Goal: Task Accomplishment & Management: Use online tool/utility

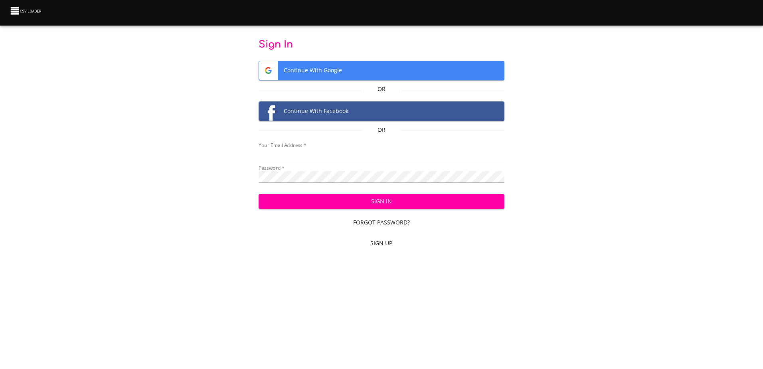
type input "[EMAIL_ADDRESS][DOMAIN_NAME]"
drag, startPoint x: 0, startPoint y: 0, endPoint x: 367, endPoint y: 202, distance: 419.3
click at [367, 202] on span "Sign In" at bounding box center [381, 201] width 233 height 10
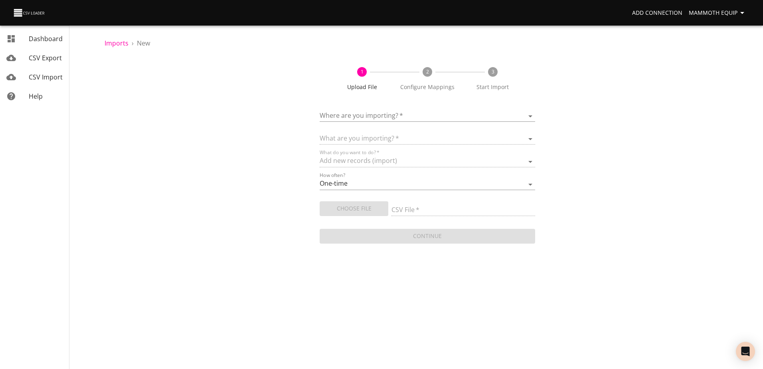
click at [528, 115] on body "Add Connection Mammoth Equip Dashboard CSV Export CSV Import Help Imports › New…" at bounding box center [381, 184] width 763 height 369
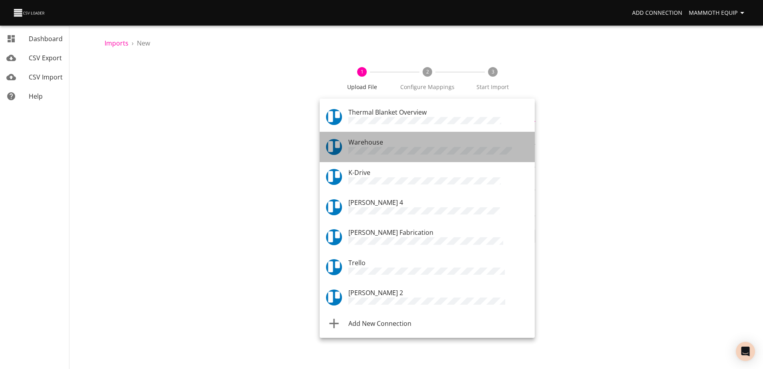
click at [436, 138] on div "Warehouse" at bounding box center [438, 146] width 180 height 19
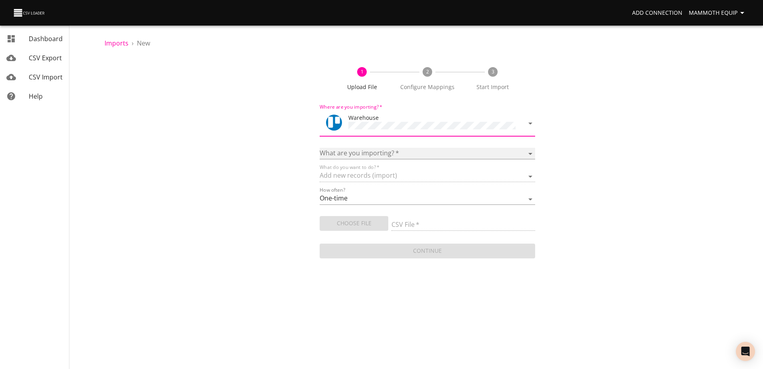
click at [530, 151] on select "Boards Cards Checkitems Checklists" at bounding box center [426, 154] width 215 height 12
select select "cards"
click at [319, 148] on select "Boards Cards Checkitems Checklists" at bounding box center [426, 154] width 215 height 12
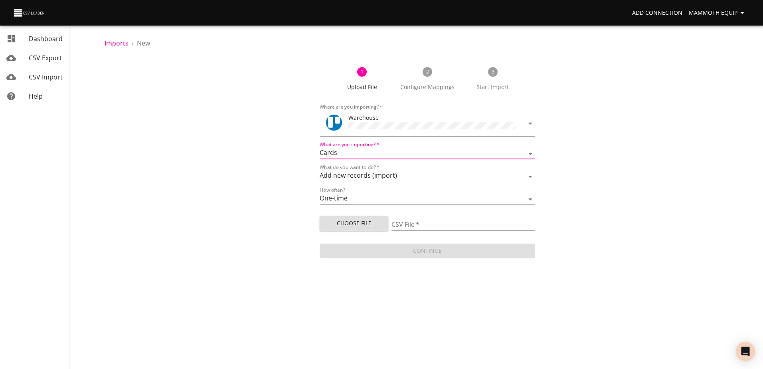
click at [354, 224] on span "Choose File" at bounding box center [354, 223] width 56 height 10
type input "Import1.xlsx"
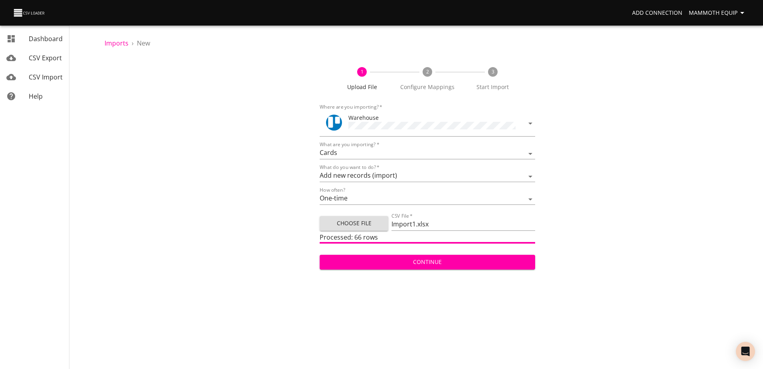
drag, startPoint x: 381, startPoint y: 257, endPoint x: 207, endPoint y: 136, distance: 211.1
click at [380, 257] on span "Continue" at bounding box center [427, 262] width 202 height 10
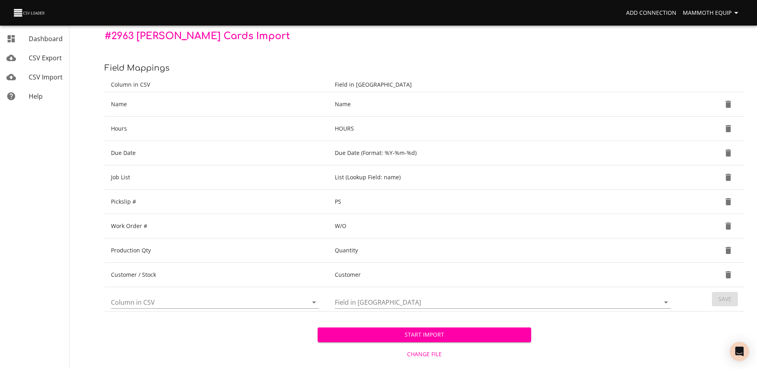
scroll to position [84, 0]
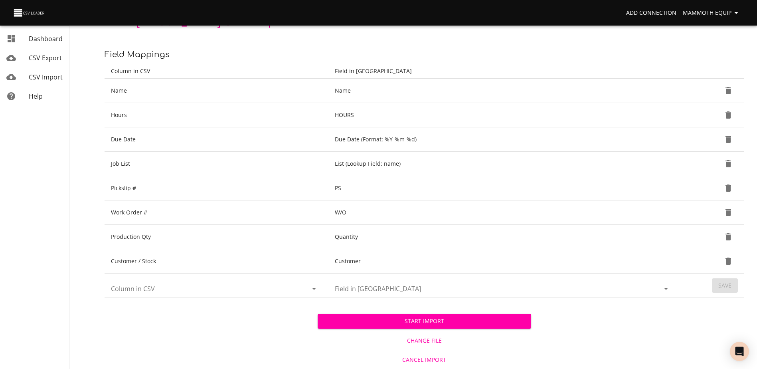
click at [407, 320] on span "Start Import" at bounding box center [424, 321] width 200 height 10
